Goal: Task Accomplishment & Management: Manage account settings

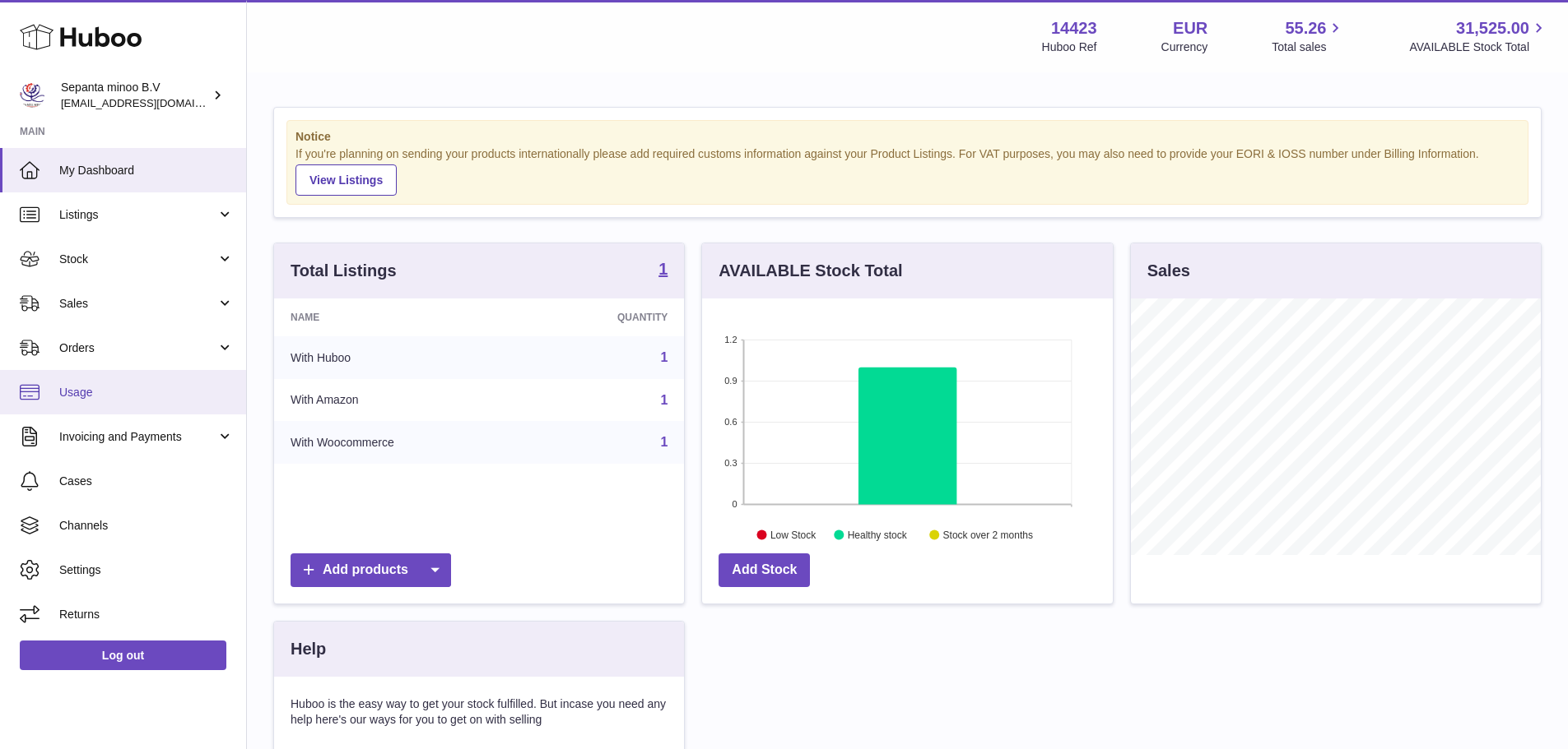
scroll to position [257, 411]
click at [99, 392] on span "Usage" at bounding box center [147, 393] width 174 height 16
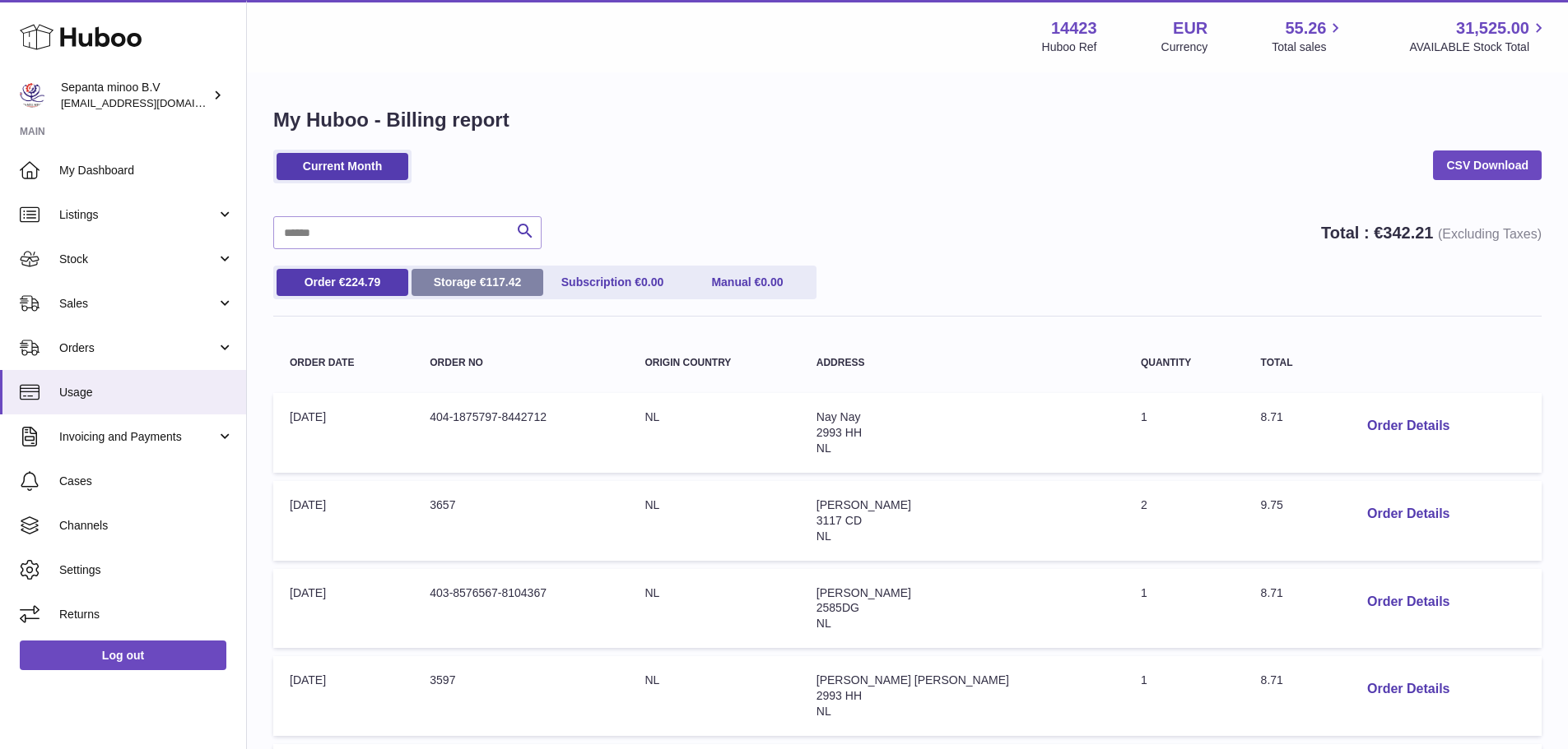
click at [507, 288] on span "117.42" at bounding box center [503, 282] width 35 height 13
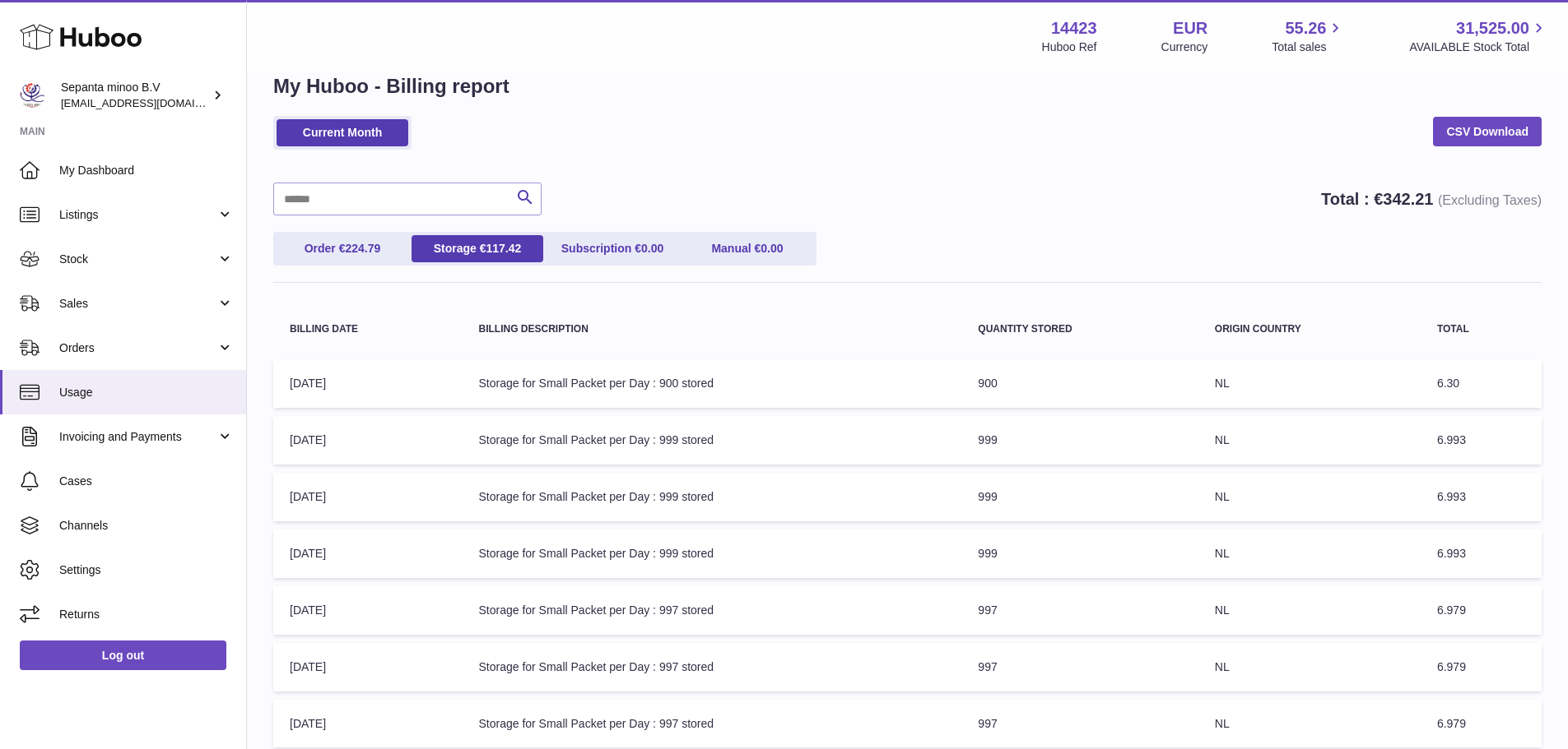
drag, startPoint x: 974, startPoint y: 187, endPoint x: 982, endPoint y: 220, distance: 34.0
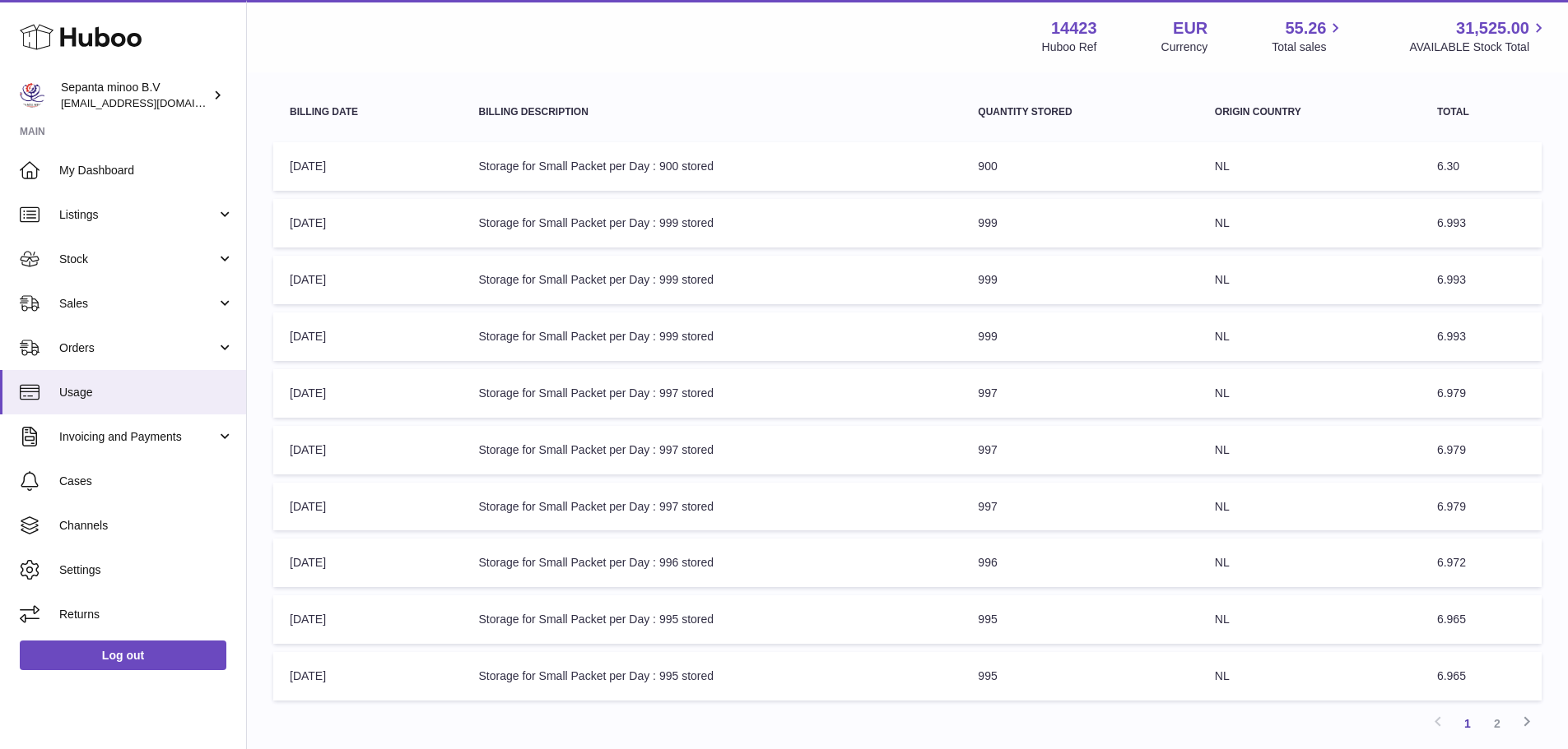
scroll to position [383, 0]
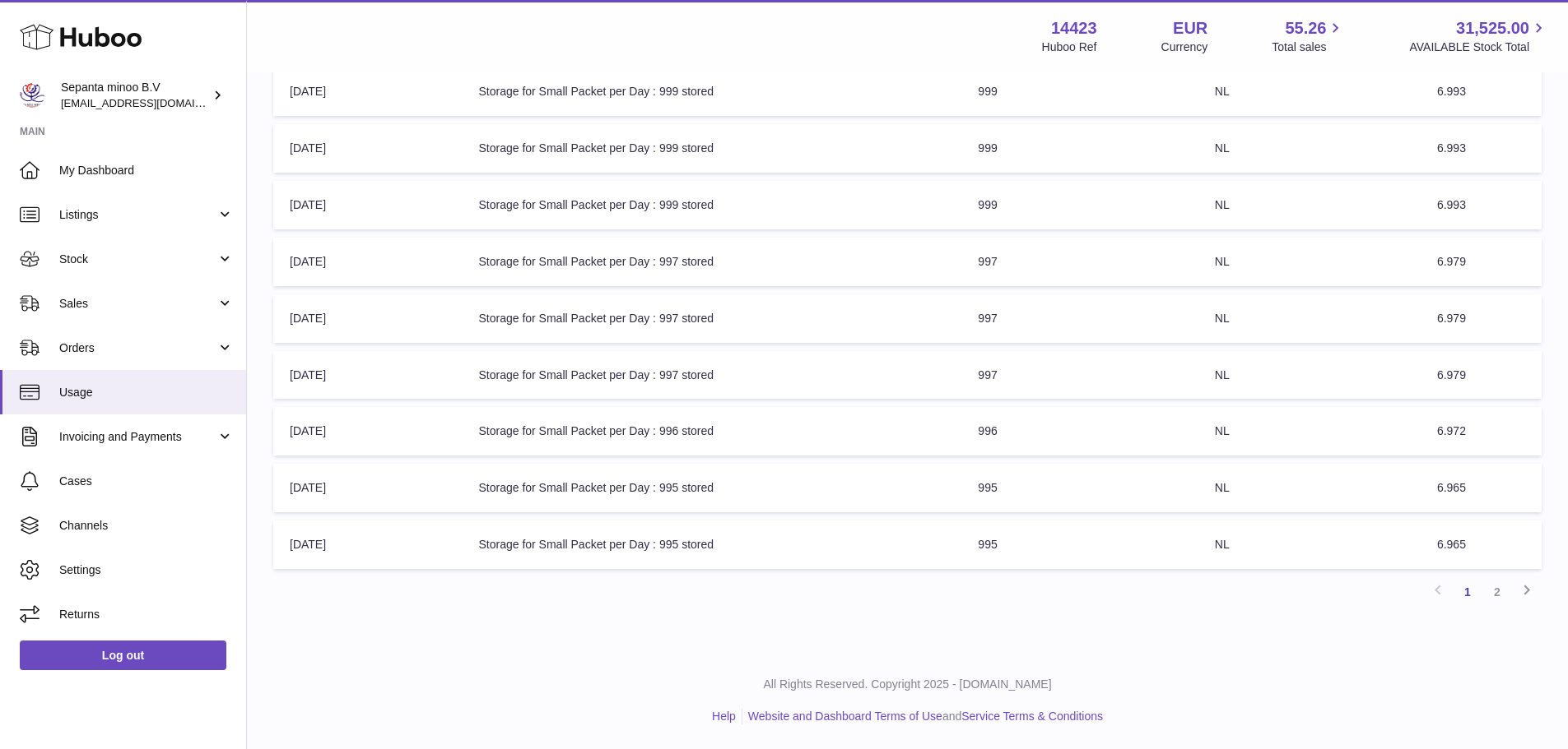
drag, startPoint x: 964, startPoint y: 209, endPoint x: 977, endPoint y: 312, distance: 103.8
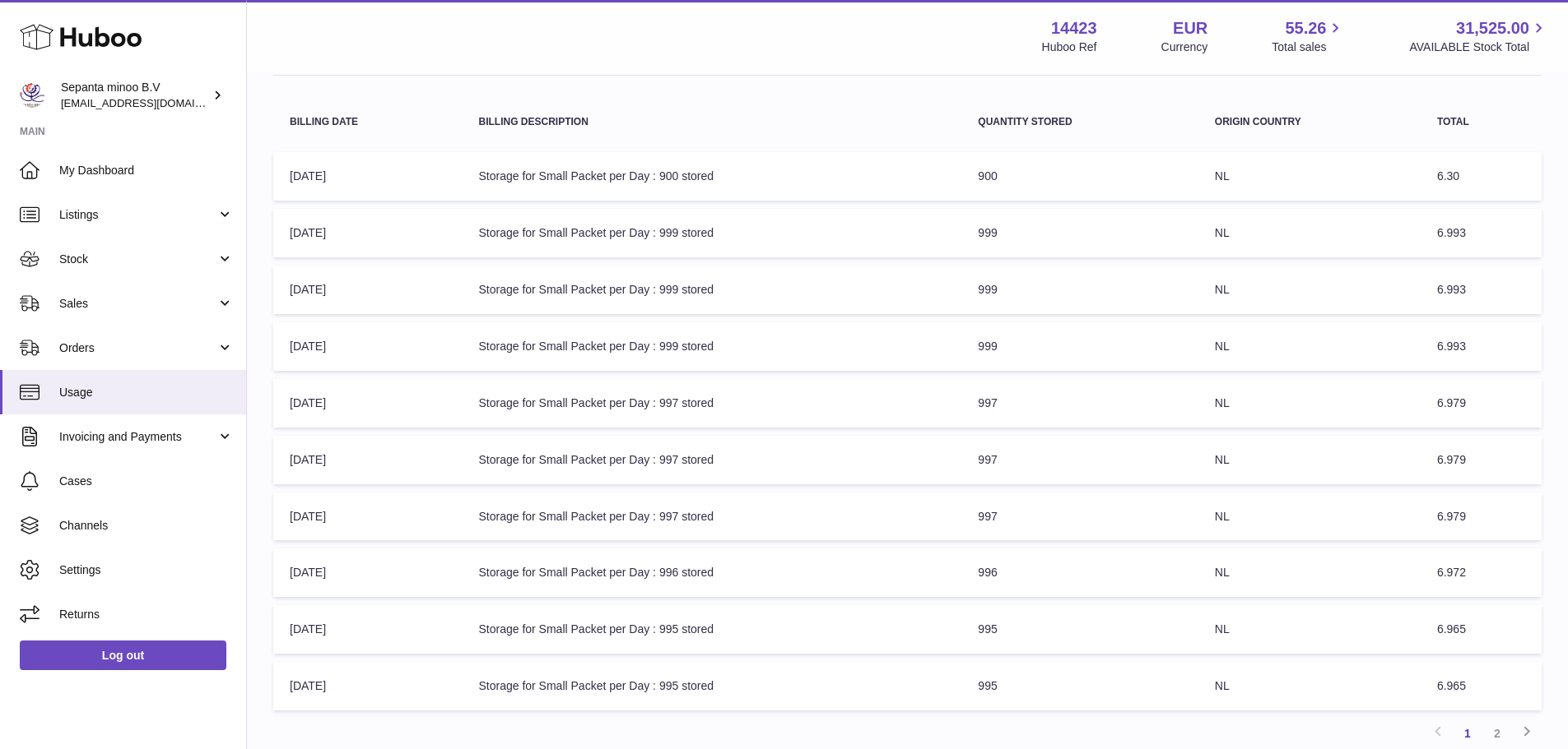
scroll to position [0, 0]
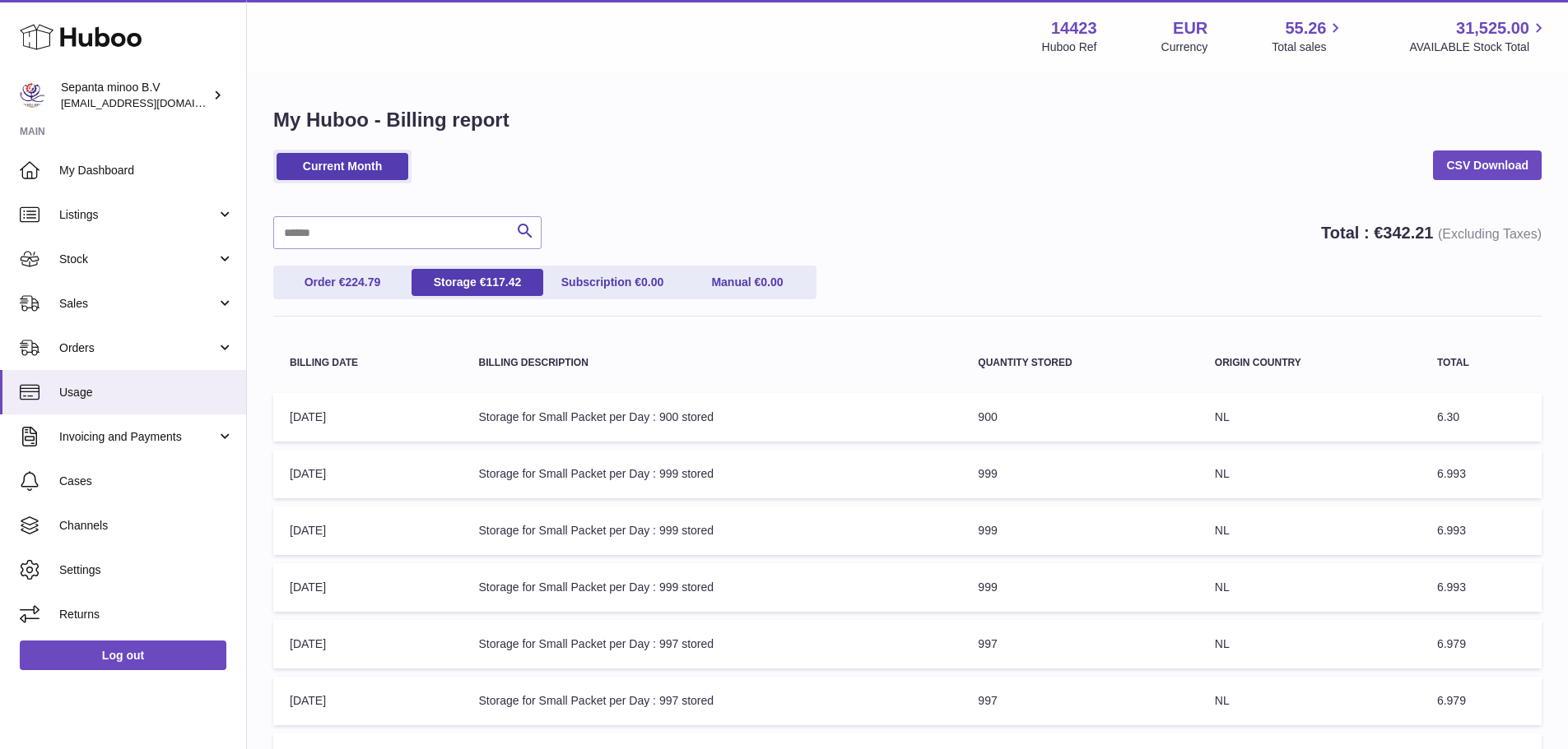
drag, startPoint x: 966, startPoint y: 543, endPoint x: 943, endPoint y: 345, distance: 199.3
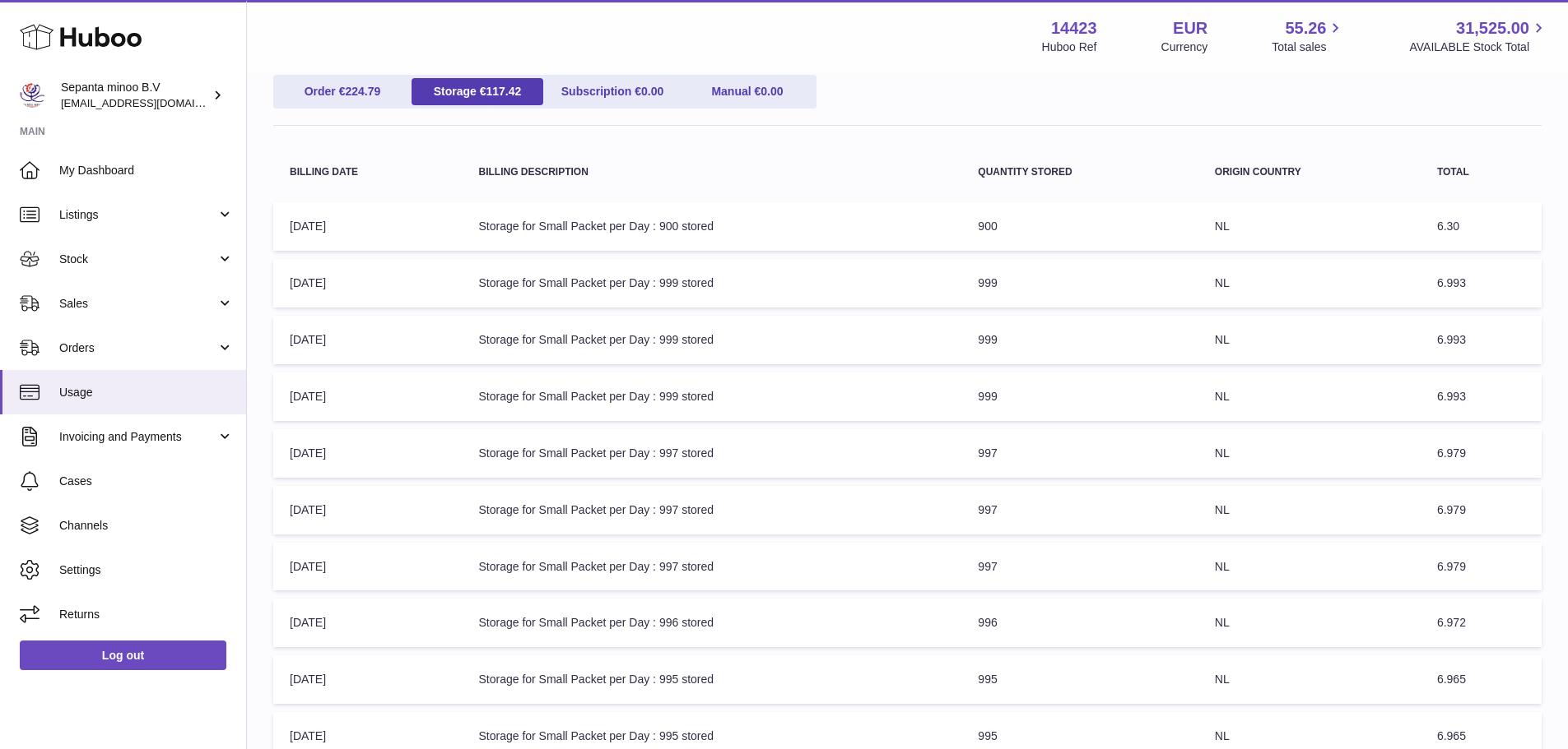
drag, startPoint x: 924, startPoint y: 313, endPoint x: 924, endPoint y: 417, distance: 104.0
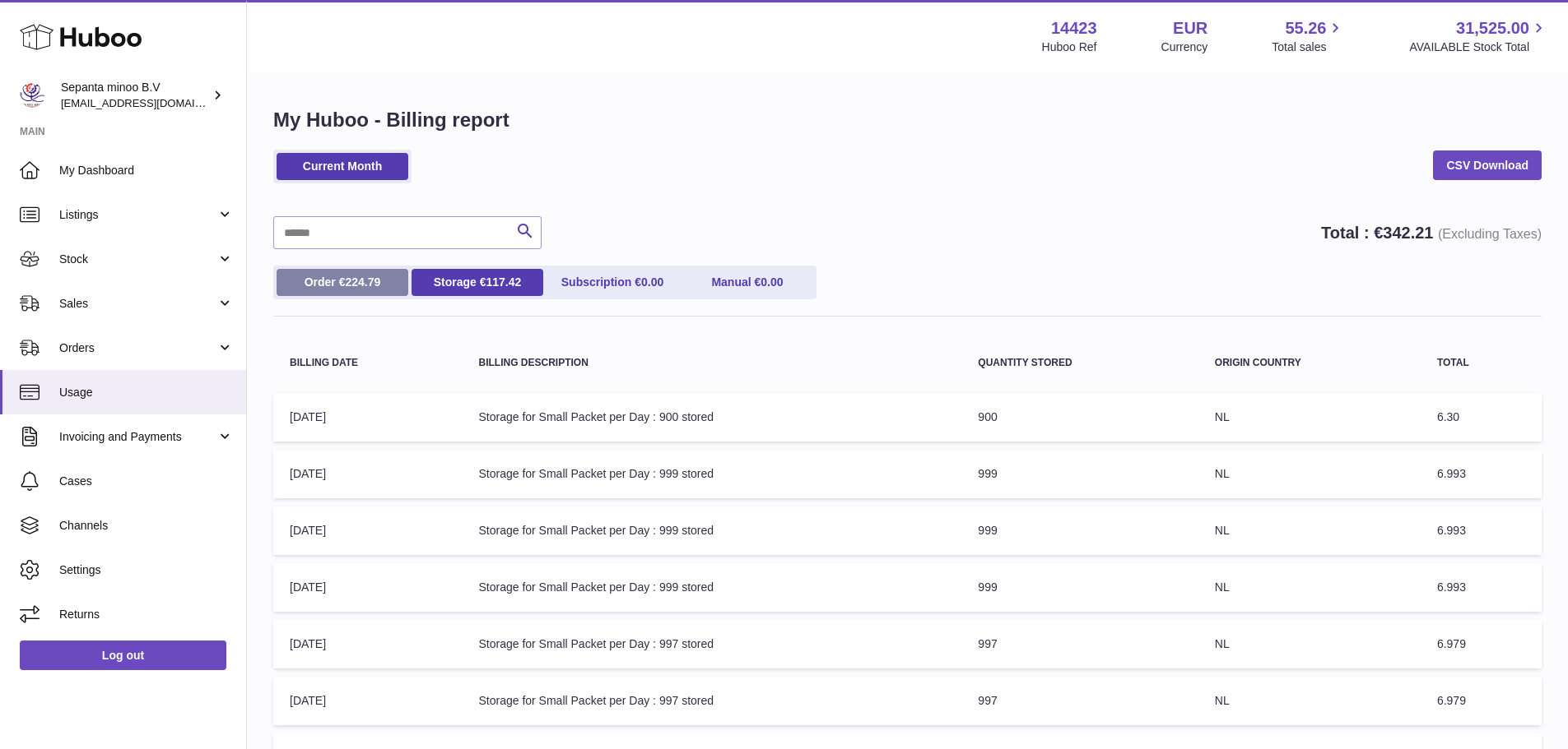
click at [322, 285] on link "Order € 224.79" at bounding box center [342, 282] width 132 height 27
